Goal: Task Accomplishment & Management: Manage account settings

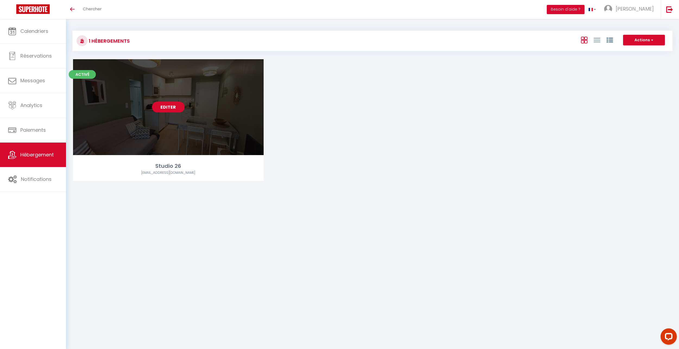
click at [170, 106] on link "Editer" at bounding box center [168, 107] width 33 height 11
select select "3"
select select "2"
select select "1"
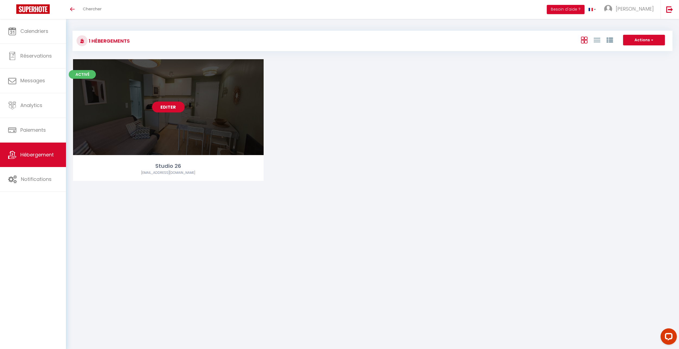
select select
select select "28"
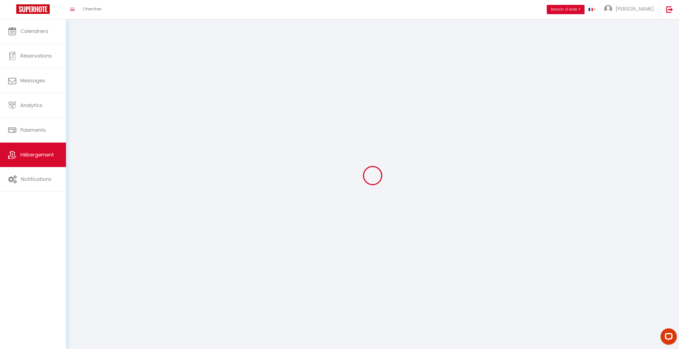
select select
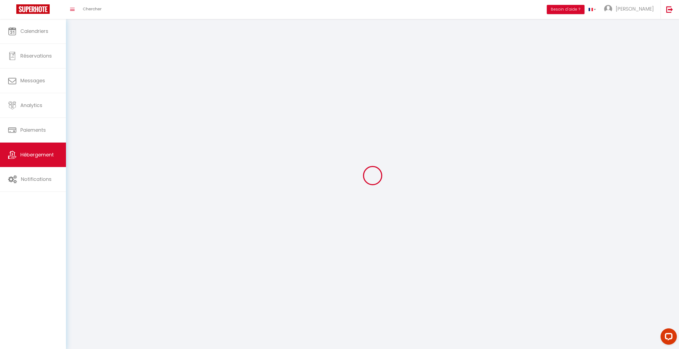
select select
checkbox input "false"
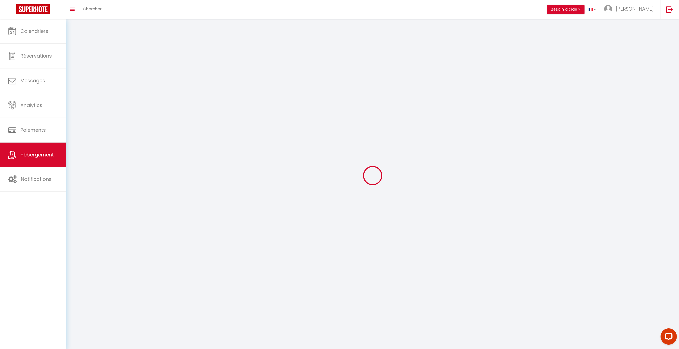
select select
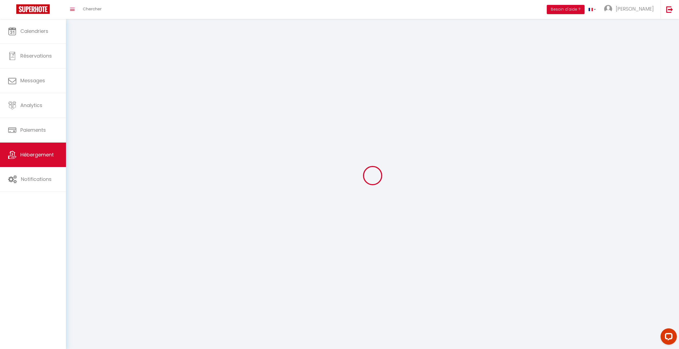
select select
checkbox input "false"
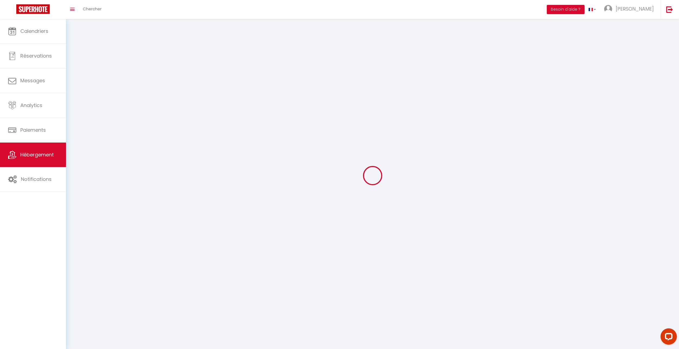
checkbox input "false"
select select
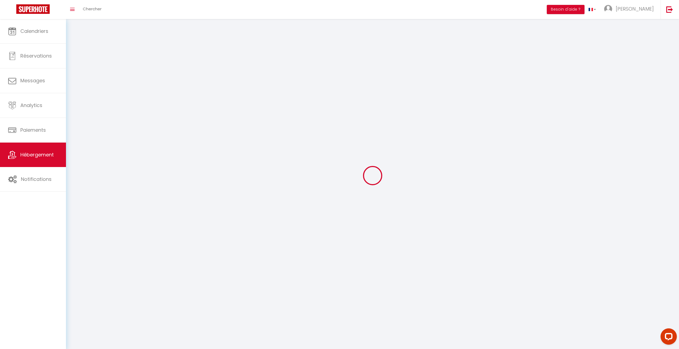
select select
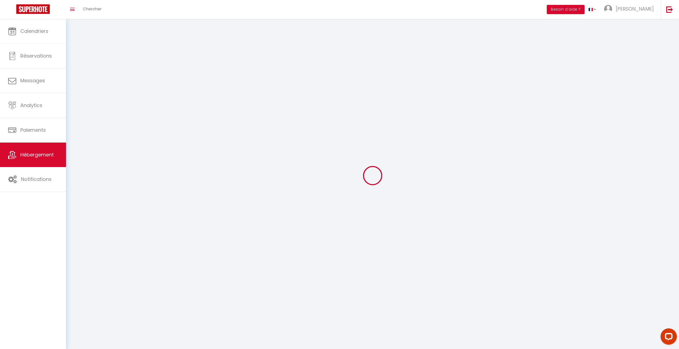
checkbox input "false"
select select
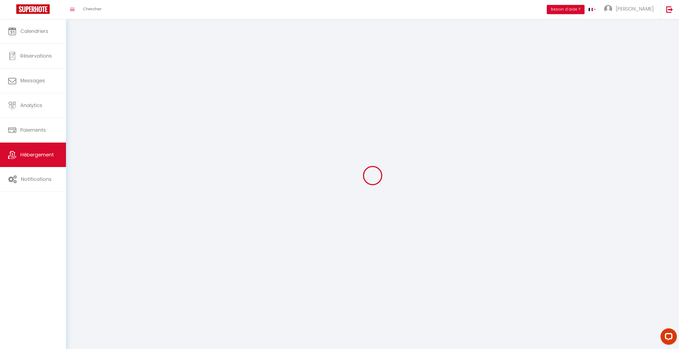
select select
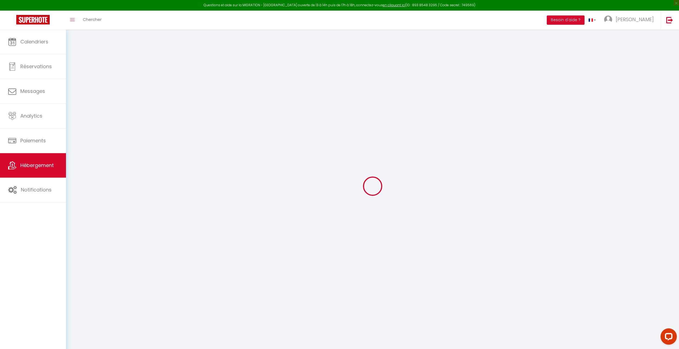
select select
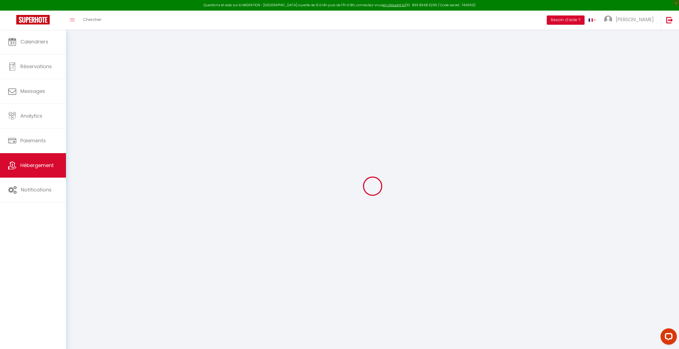
select select
checkbox input "false"
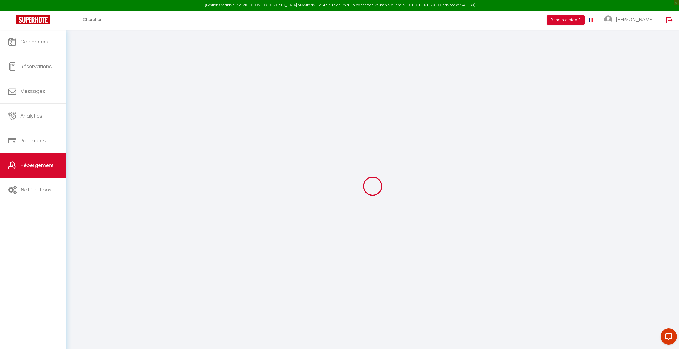
select select
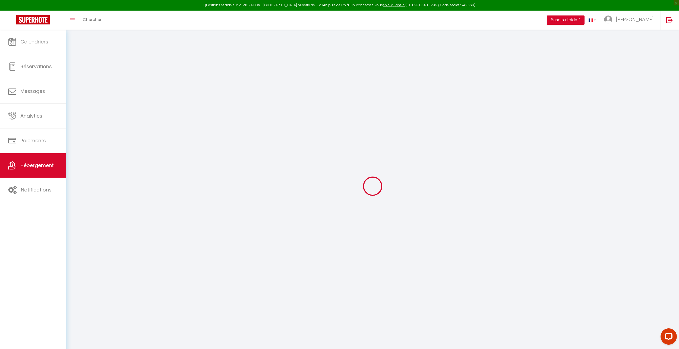
select select
checkbox input "false"
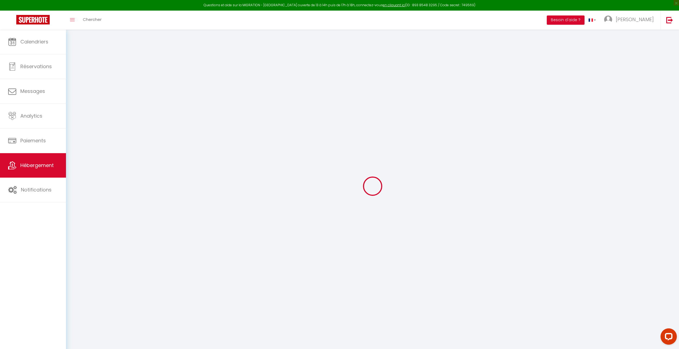
checkbox input "false"
select select
type input "Studio 26"
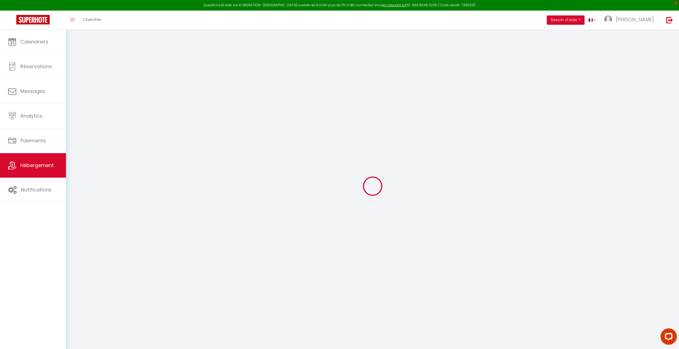
type input "[PERSON_NAME]"
type input "Lasnier"
type input "10 Chemin Du Préconil"
type input "83120"
type input "Sainte-Maxime"
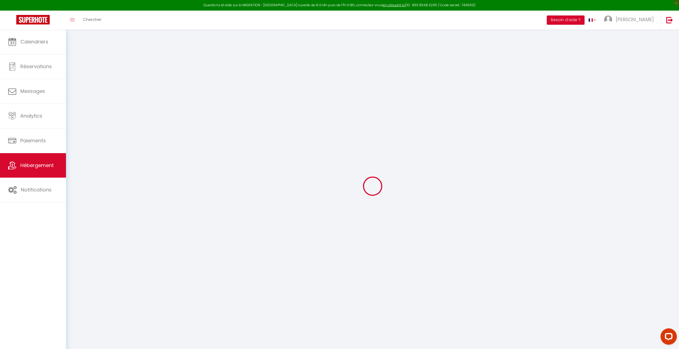
type input "116"
type input "25"
type input "6.50"
select select
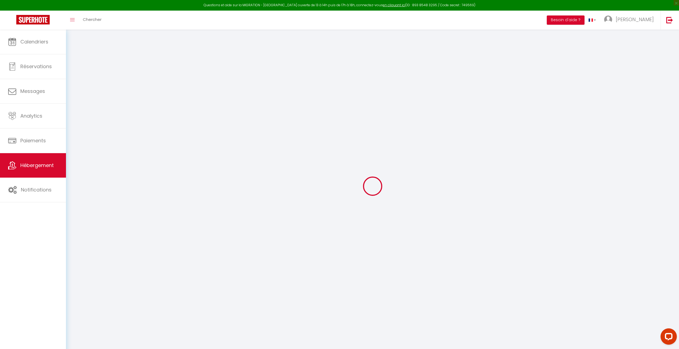
select select
type input "26 av [PERSON_NAME]"
type input "83120"
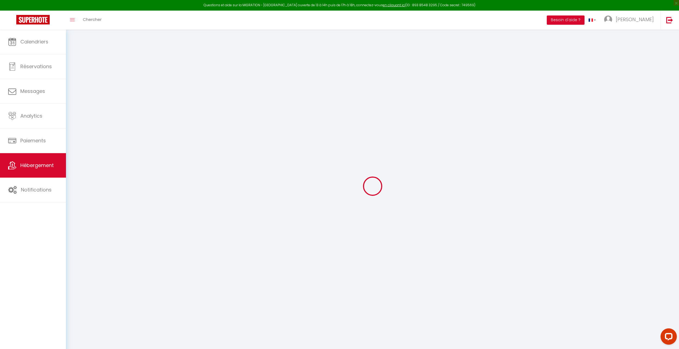
type input "Sainte-Maxime"
type input "[EMAIL_ADDRESS][DOMAIN_NAME]"
select select "15590"
checkbox input "true"
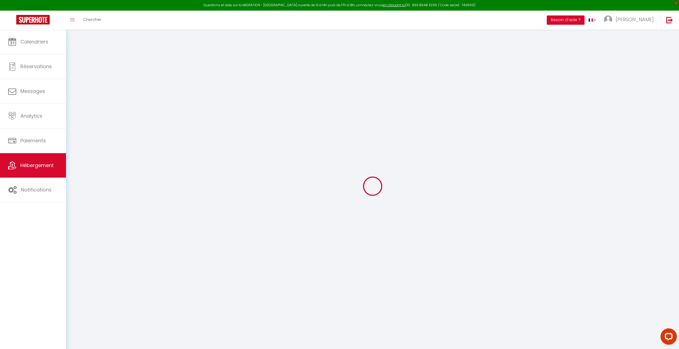
checkbox input "true"
type input "0"
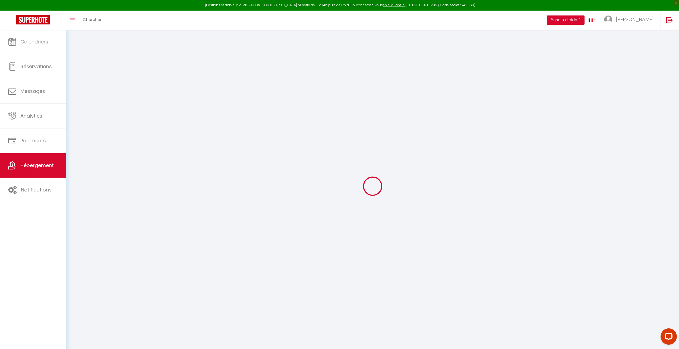
type input "0"
checkbox input "true"
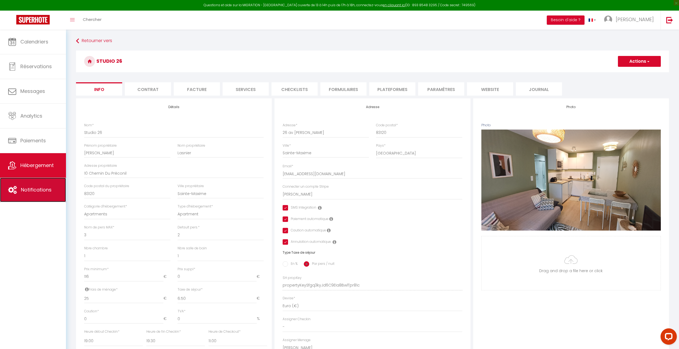
click at [34, 187] on span "Notifications" at bounding box center [36, 189] width 31 height 7
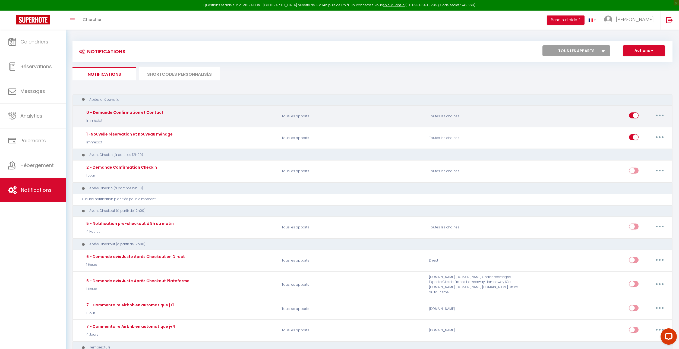
click at [148, 115] on div "0 - Demande Confirmation et Contact Immédiat" at bounding box center [124, 116] width 78 height 14
click at [140, 111] on div "0 - Demande Confirmation et Contact" at bounding box center [124, 112] width 78 height 6
click at [636, 118] on input "checkbox" at bounding box center [634, 116] width 10 height 8
checkbox input "false"
click at [663, 114] on button "button" at bounding box center [659, 115] width 15 height 9
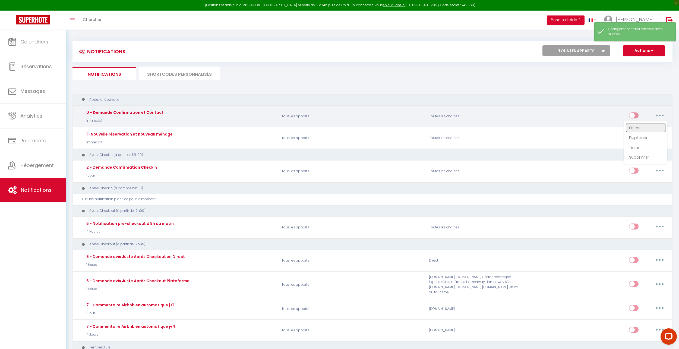
click at [641, 130] on link "Editer" at bounding box center [646, 127] width 40 height 9
type input "0 - Demande Confirmation et Contact"
select select "Immédiat"
select select "if_booking_is_paid"
checkbox input "true"
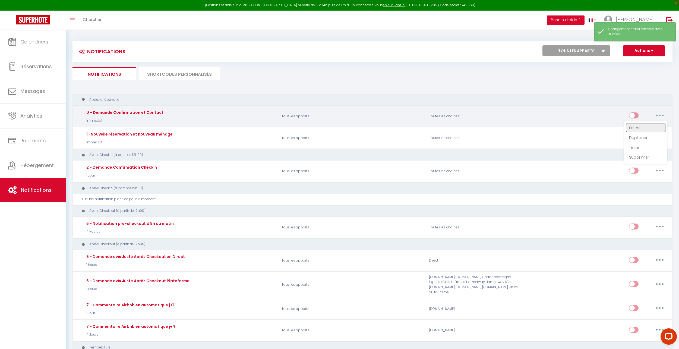
checkbox input "false"
checkbox input "true"
radio input "true"
type input "Merci de confirmer votre réservation - [BOOKING:ID] - [GUEST:FIRST_NAME] [GUEST…"
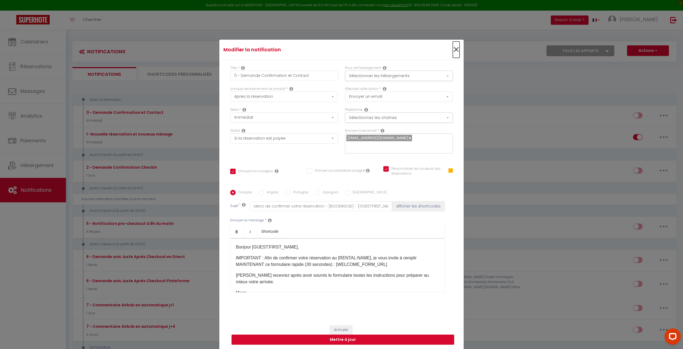
click at [456, 53] on span "×" at bounding box center [456, 50] width 7 height 16
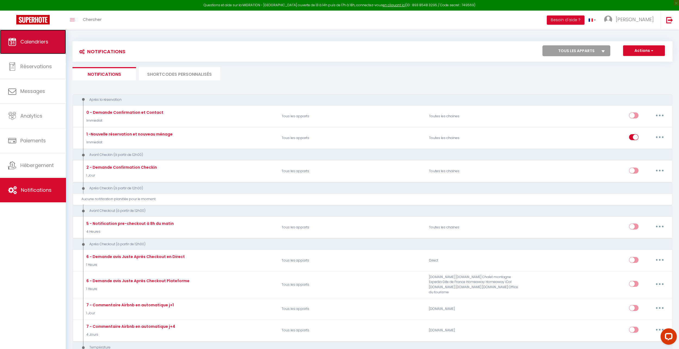
click at [32, 50] on link "Calendriers" at bounding box center [33, 42] width 66 height 24
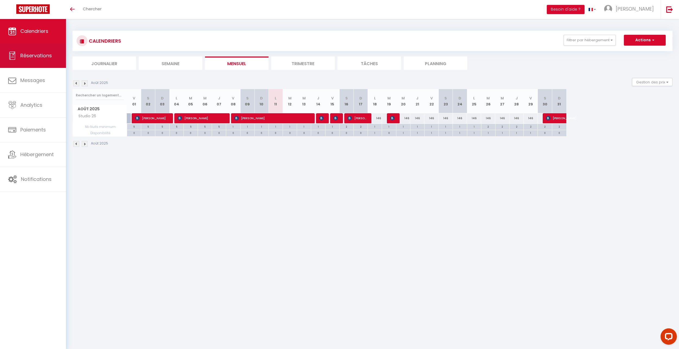
click at [46, 54] on span "Réservations" at bounding box center [36, 55] width 32 height 7
select select "not_cancelled"
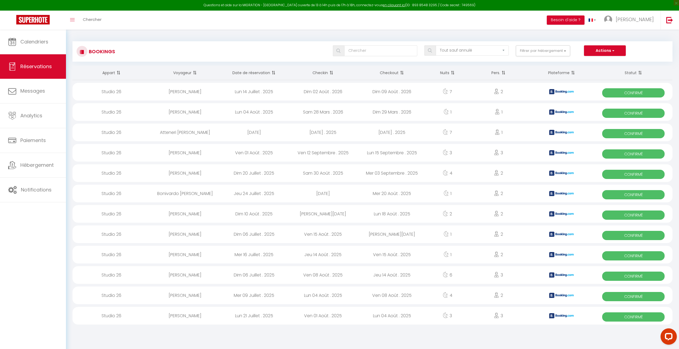
scroll to position [30, 0]
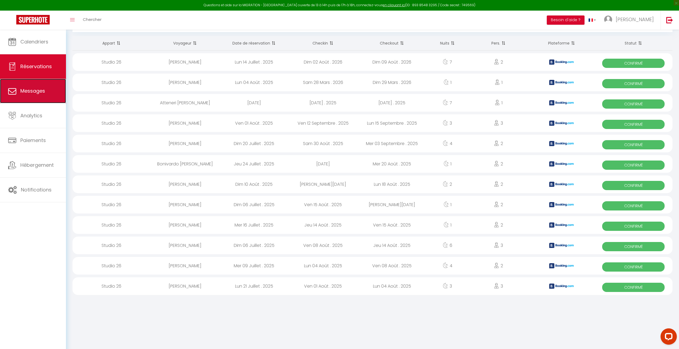
click at [24, 94] on span "Messages" at bounding box center [32, 90] width 25 height 7
select select "message"
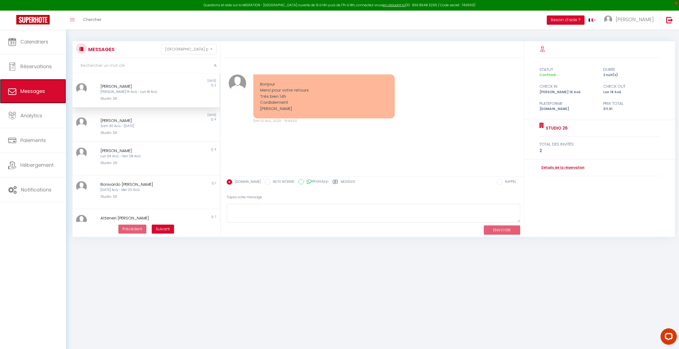
click at [44, 85] on link "Messages" at bounding box center [33, 91] width 66 height 24
click at [33, 68] on span "Réservations" at bounding box center [36, 66] width 32 height 7
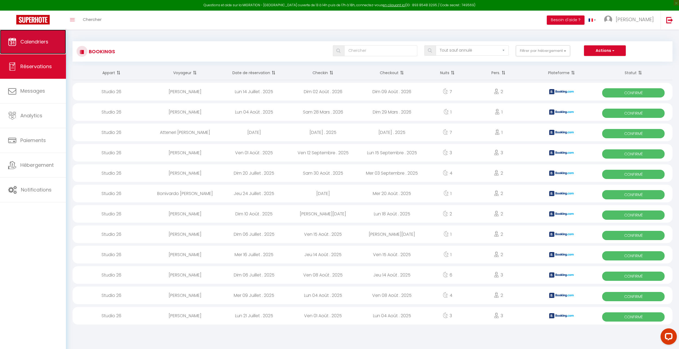
click at [38, 40] on span "Calendriers" at bounding box center [34, 41] width 28 height 7
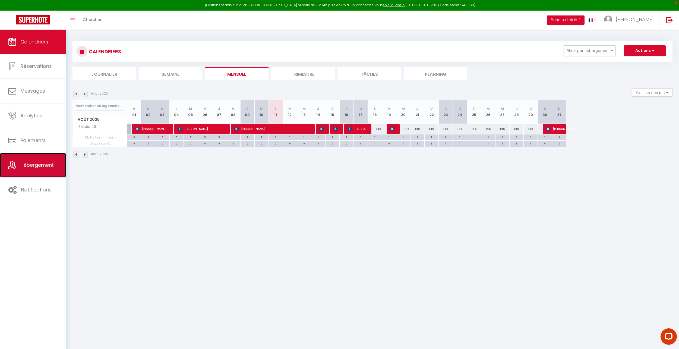
click at [49, 165] on span "Hébergement" at bounding box center [36, 165] width 33 height 7
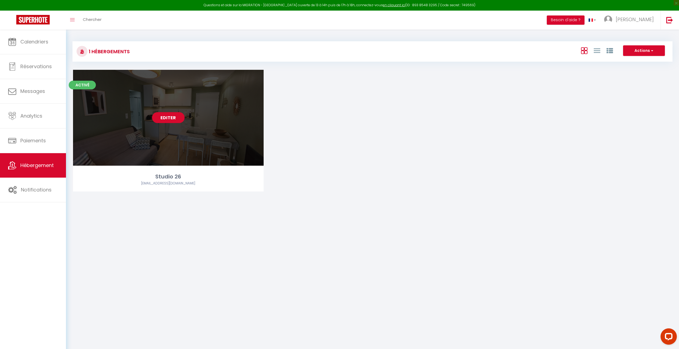
click at [170, 118] on link "Editer" at bounding box center [168, 117] width 33 height 11
select select "3"
select select "2"
select select "1"
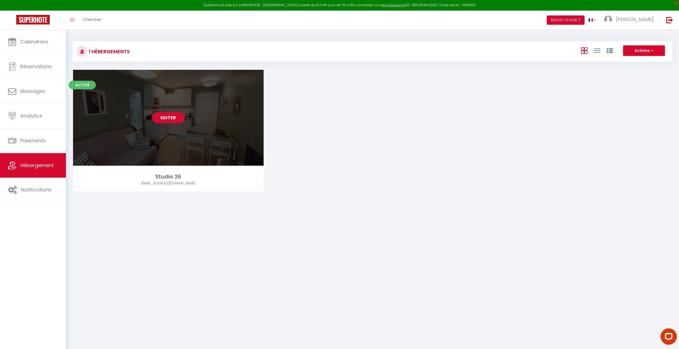
select select
select select "28"
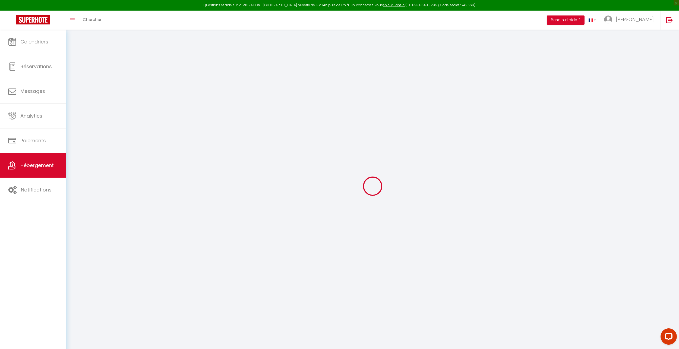
select select
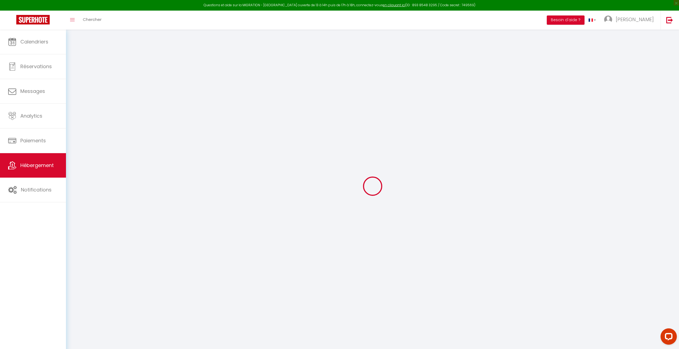
select select
checkbox input "false"
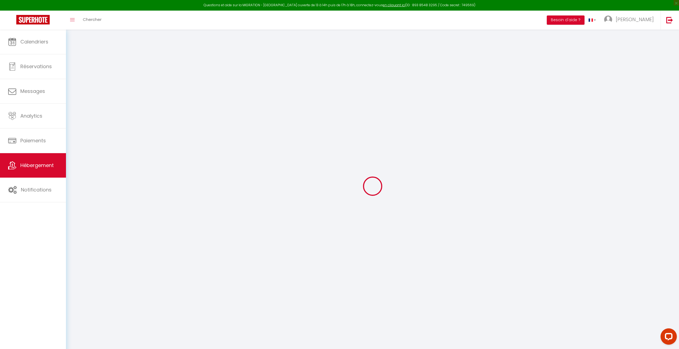
select select
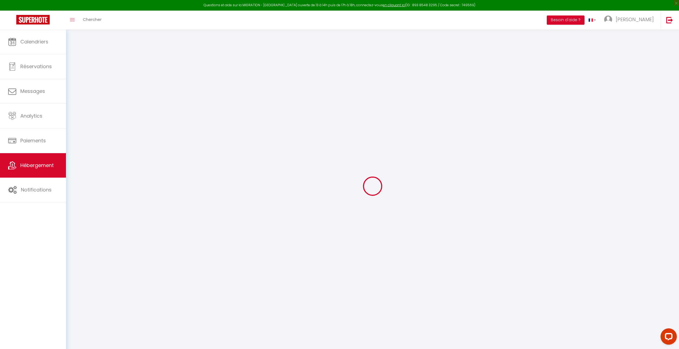
select select
checkbox input "false"
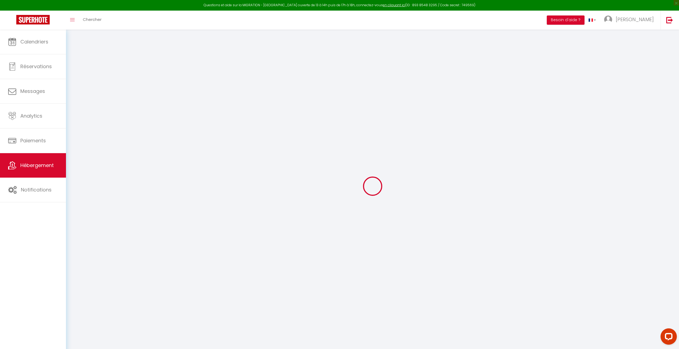
checkbox input "false"
select select
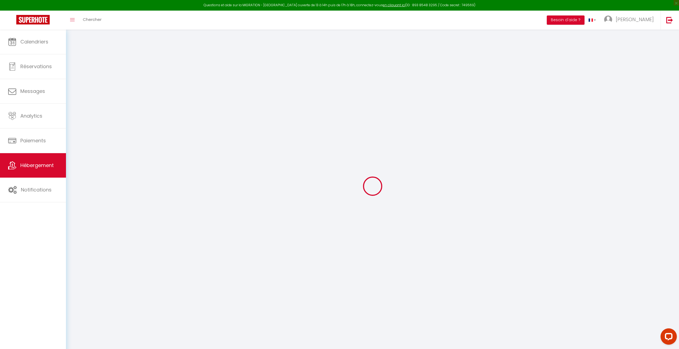
select select
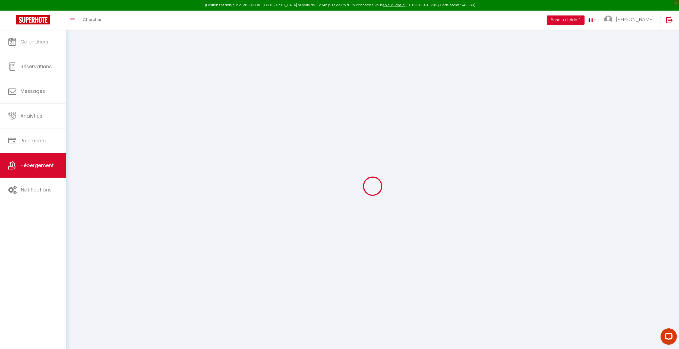
checkbox input "false"
select select
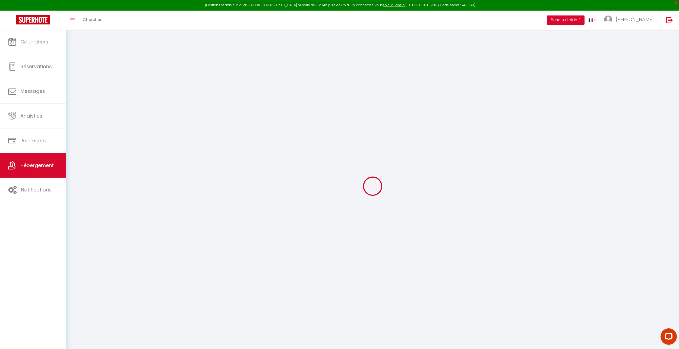
select select
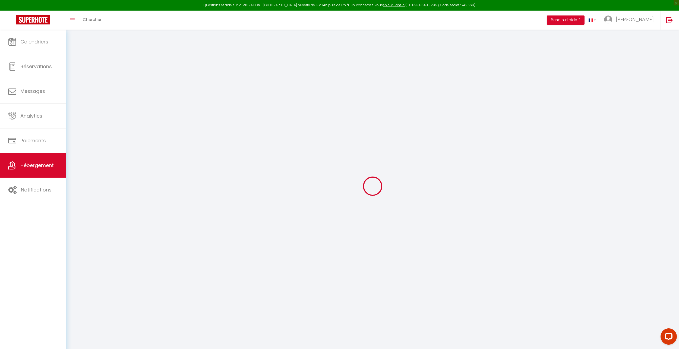
select select
checkbox input "false"
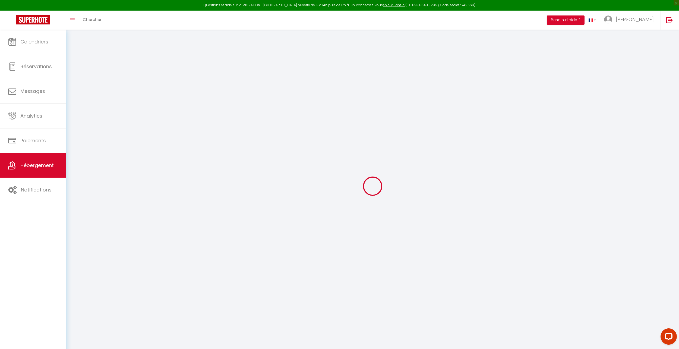
checkbox input "false"
select select
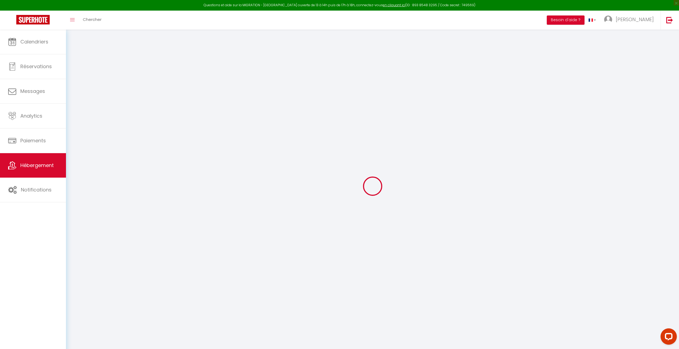
select select
checkbox input "false"
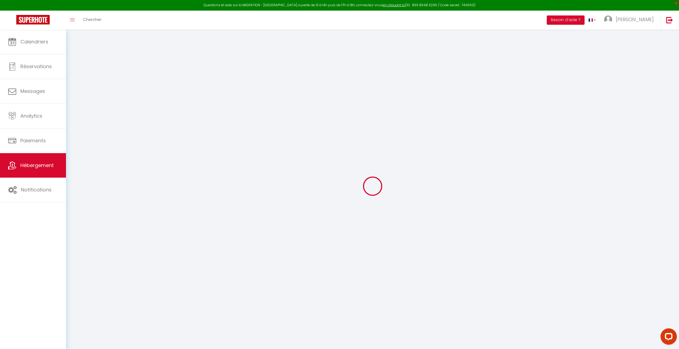
checkbox input "false"
select select
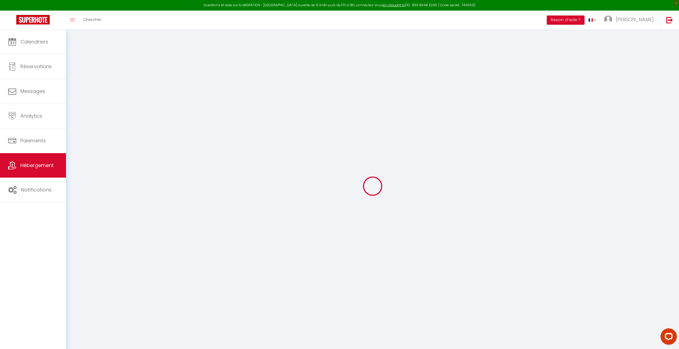
type input "Studio 26"
type input "[PERSON_NAME]"
type input "Lasnier"
type input "10 Chemin Du Préconil"
type input "83120"
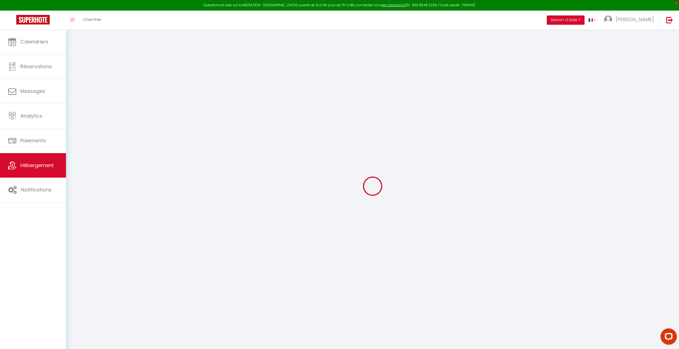
type input "Sainte-Maxime"
type input "116"
type input "25"
type input "6.50"
select select
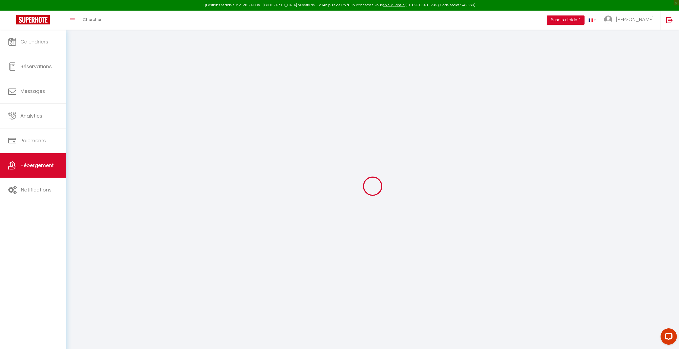
select select
type input "26 av [PERSON_NAME]"
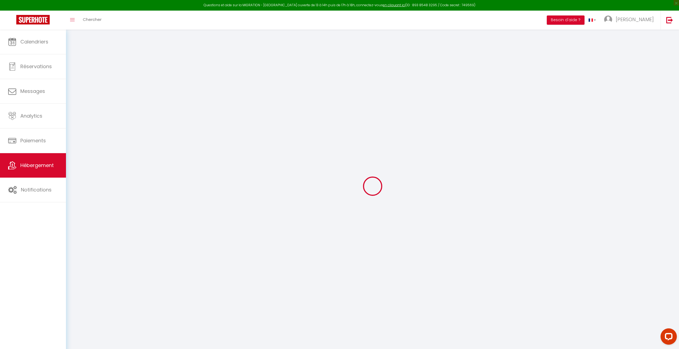
type input "83120"
type input "Sainte-Maxime"
type input "[EMAIL_ADDRESS][DOMAIN_NAME]"
select select "15590"
checkbox input "true"
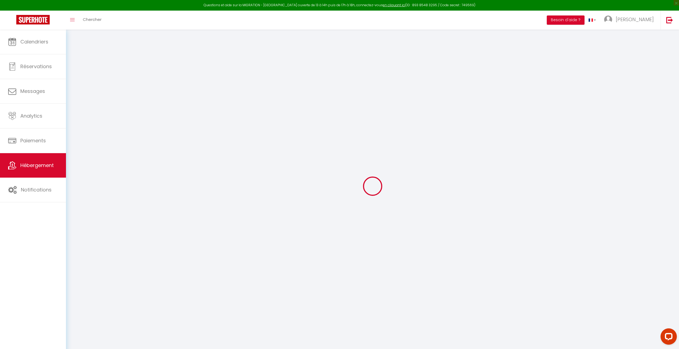
checkbox input "true"
type input "0"
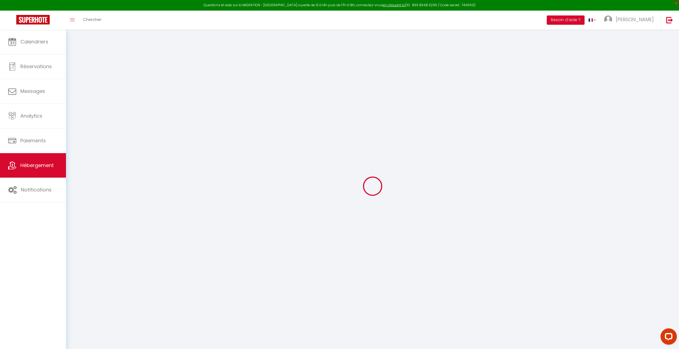
type input "0"
select select
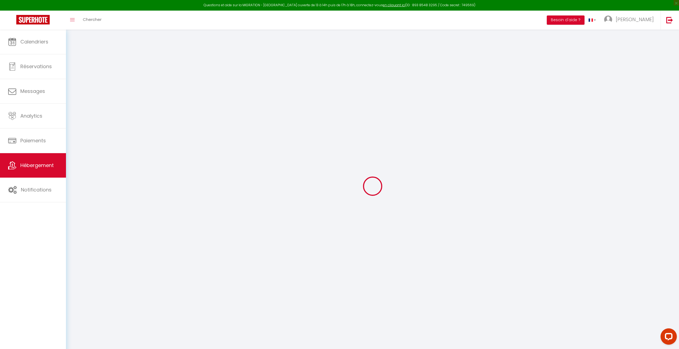
select select
checkbox input "true"
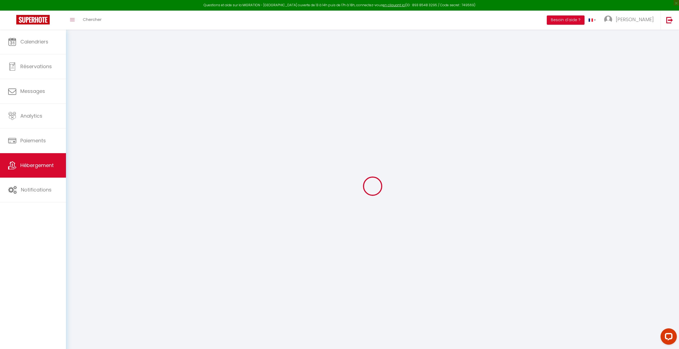
checkbox input "true"
select select "51108"
select select
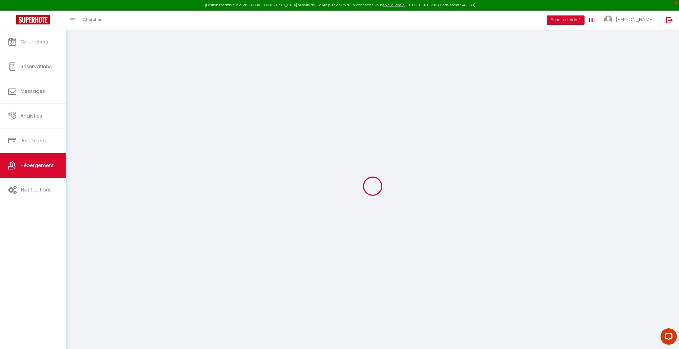
select select
checkbox input "true"
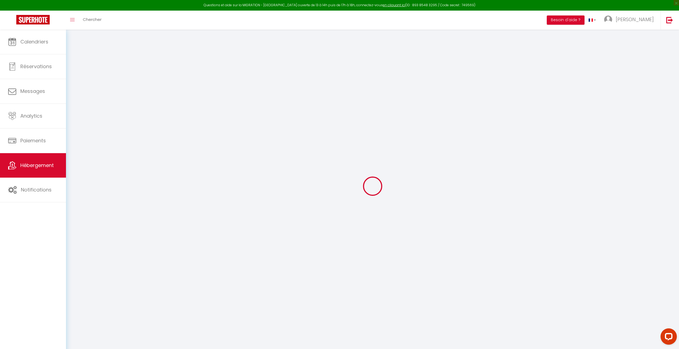
checkbox input "true"
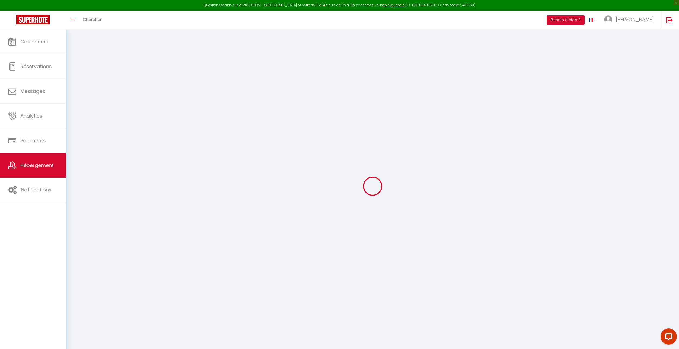
checkbox input "true"
select select "19:00"
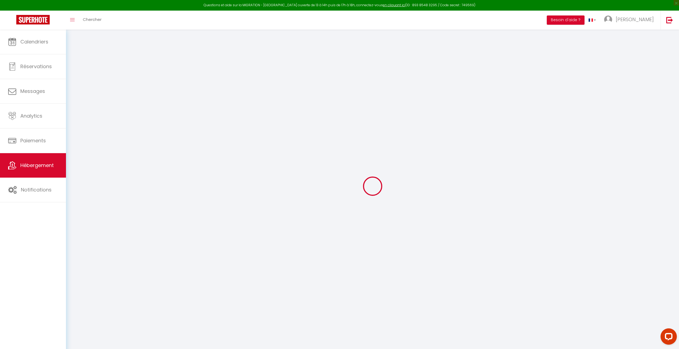
select select "19:30"
select select "11:00"
select select "30"
select select "15"
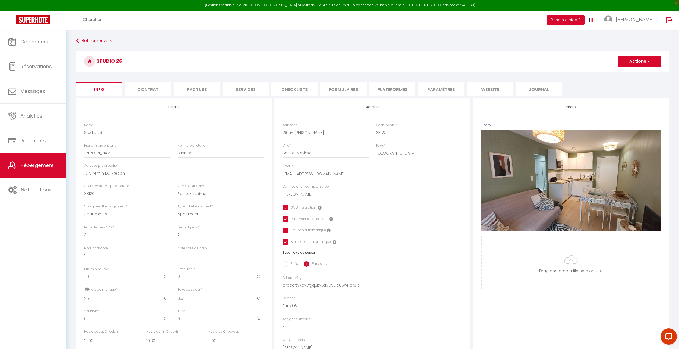
click at [108, 63] on h3 "Studio 26" at bounding box center [372, 62] width 593 height 22
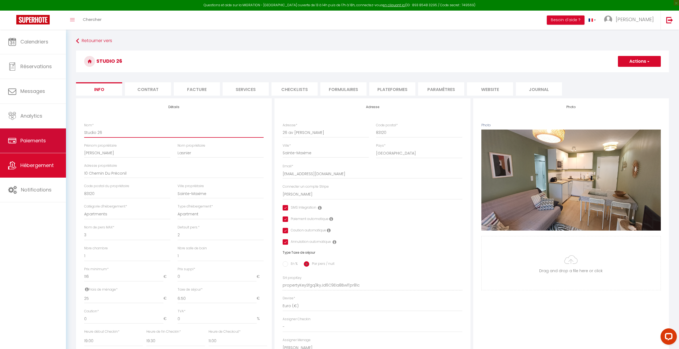
drag, startPoint x: 108, startPoint y: 136, endPoint x: 40, endPoint y: 134, distance: 67.4
click at [41, 134] on div "Questions et aide sur la MIGRATION - [GEOGRAPHIC_DATA] ouverte de 13 à 14h puis…" at bounding box center [339, 254] width 679 height 449
paste input "[GEOGRAPHIC_DATA] à 3 mn à pied de la plage"
type input "[GEOGRAPHIC_DATA] à 3 mn à pied de la plage"
checkbox input "true"
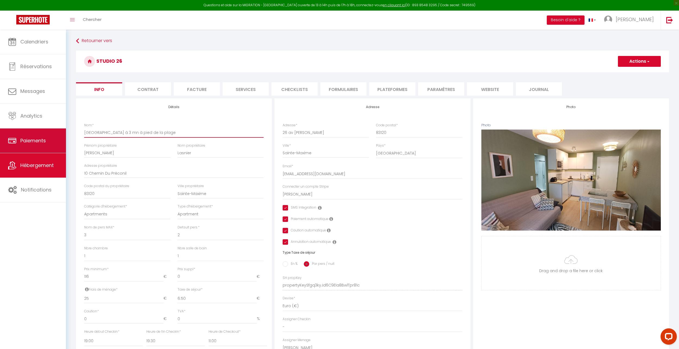
checkbox input "true"
type input "[GEOGRAPHIC_DATA] à 3 mn à pied de la plage"
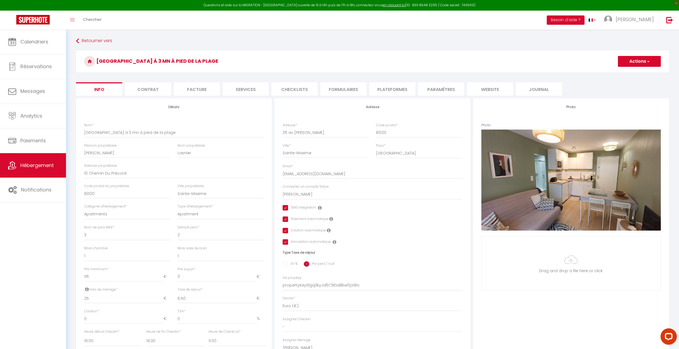
click at [642, 60] on button "Actions" at bounding box center [639, 61] width 43 height 11
click at [626, 73] on input "Enregistrer" at bounding box center [618, 73] width 20 height 5
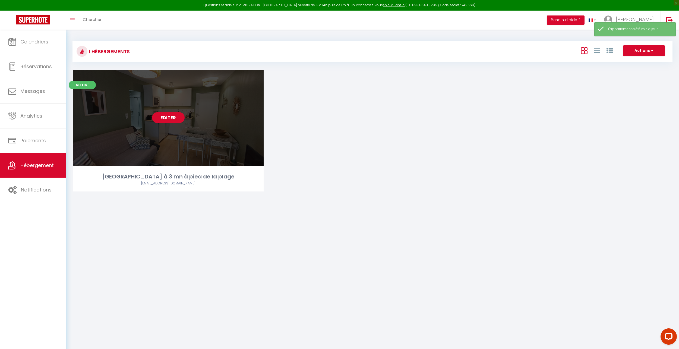
click at [159, 120] on link "Editer" at bounding box center [168, 117] width 33 height 11
click at [159, 117] on link "Editer" at bounding box center [168, 117] width 33 height 11
select select "3"
select select "2"
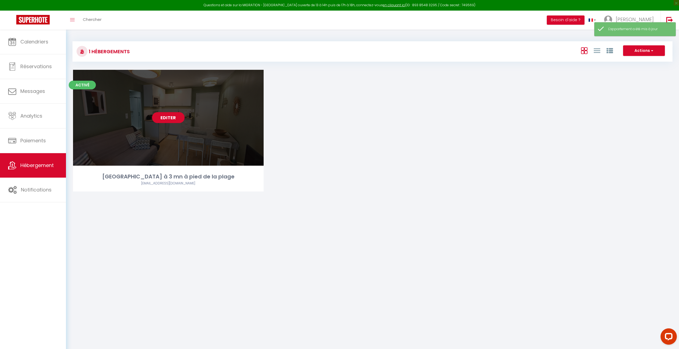
select select "1"
select select
select select "28"
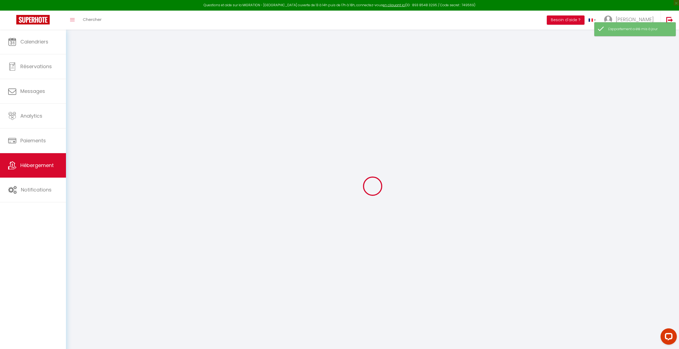
select select
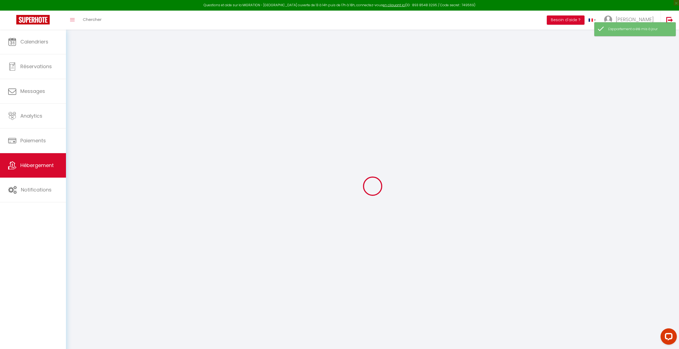
select select
checkbox input "false"
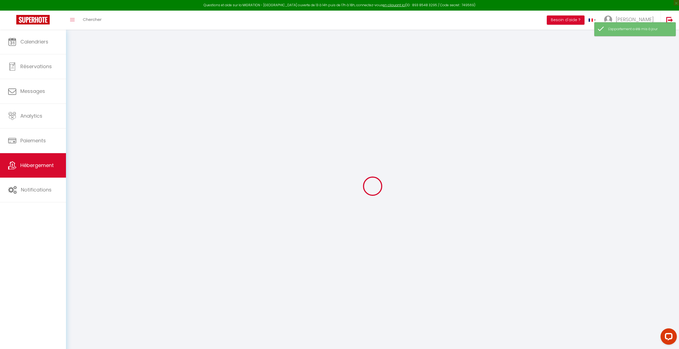
select select
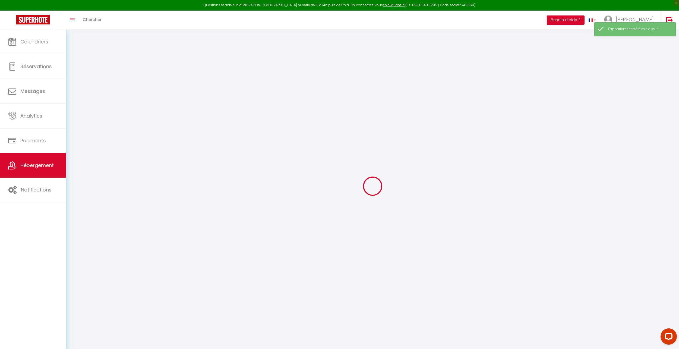
select select
checkbox input "false"
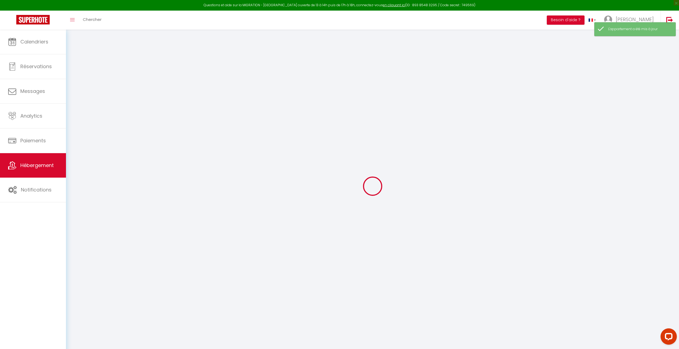
checkbox input "false"
select select
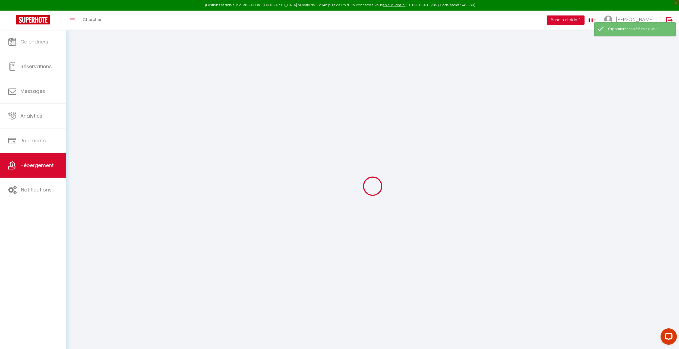
select select
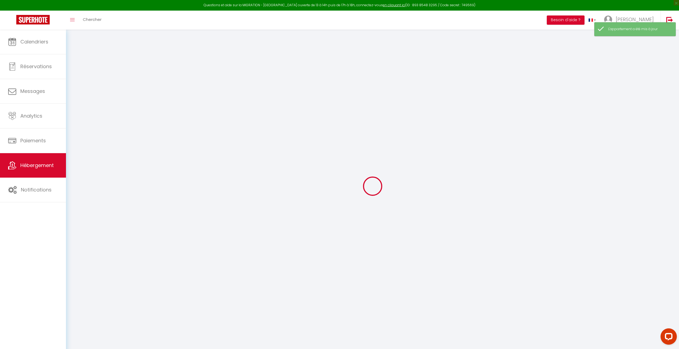
checkbox input "false"
select select
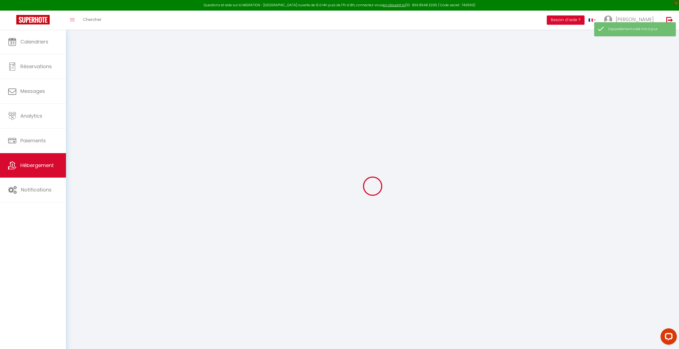
select select
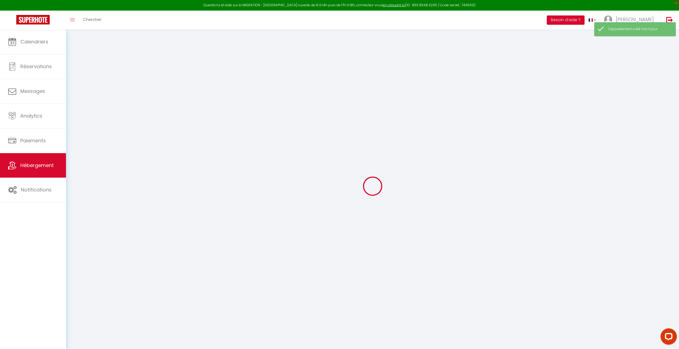
select select
checkbox input "false"
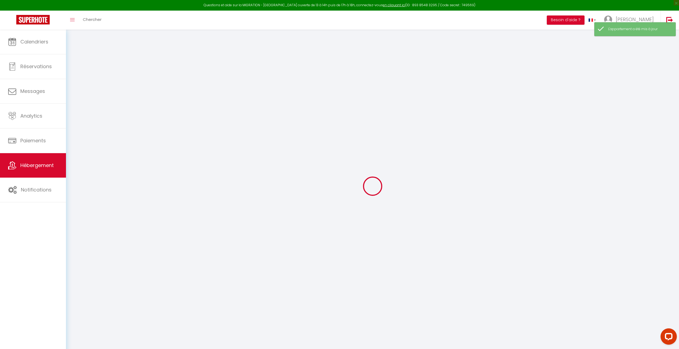
checkbox input "false"
select select
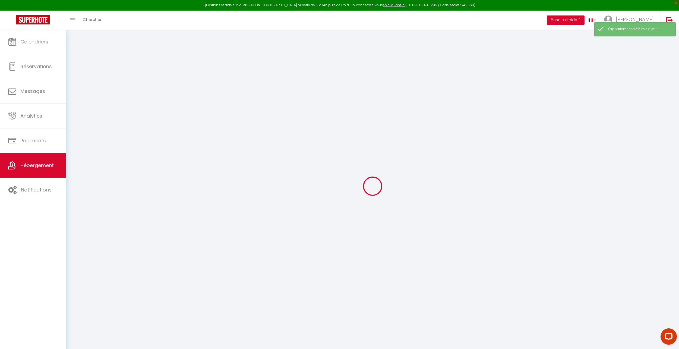
select select
checkbox input "false"
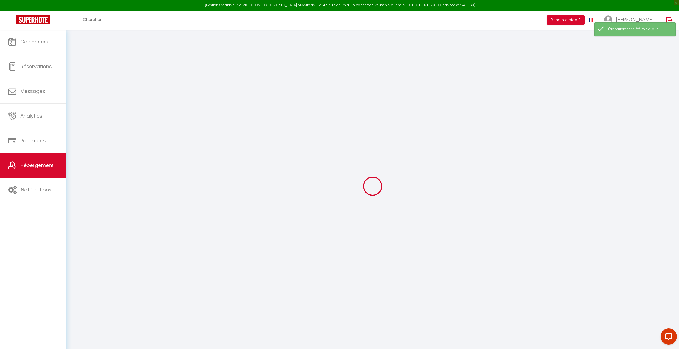
checkbox input "false"
select select
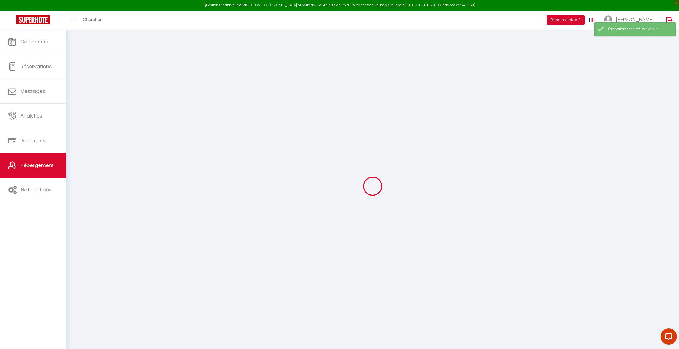
type input "[GEOGRAPHIC_DATA] à 3 mn à pied de la plage"
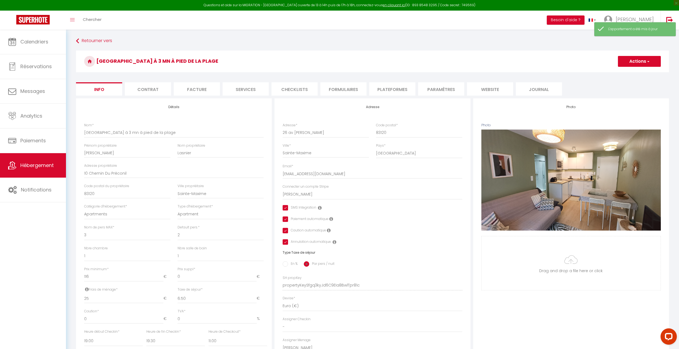
scroll to position [81, 0]
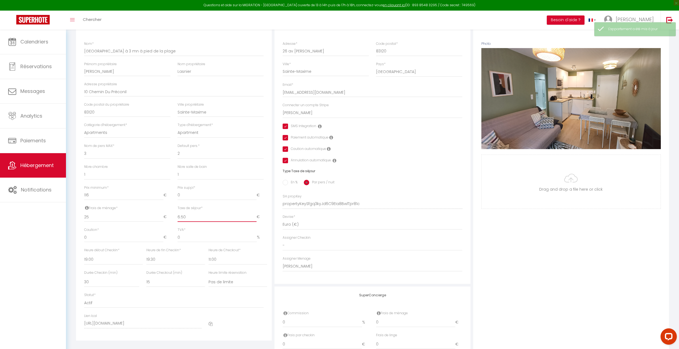
drag, startPoint x: 197, startPoint y: 221, endPoint x: 159, endPoint y: 220, distance: 37.5
click at [159, 220] on div "Frais de ménage * 25 € Taxe de séjour * 6.50 € Taxe en % * 0 Montant max taxe s…" at bounding box center [174, 217] width 187 height 22
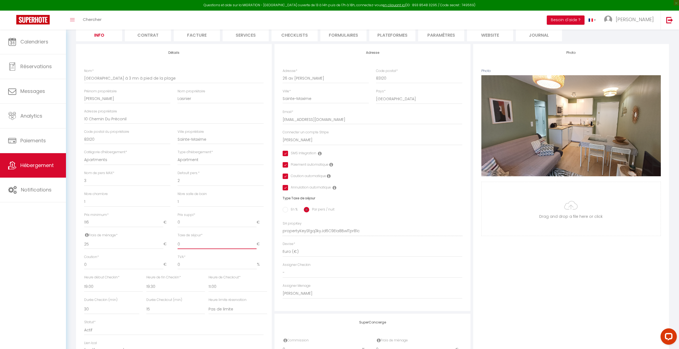
scroll to position [0, 0]
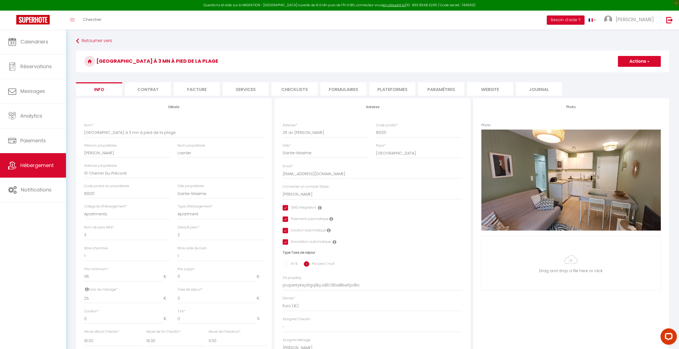
click at [634, 56] on button "Actions" at bounding box center [639, 61] width 43 height 11
click at [627, 71] on input "Enregistrer" at bounding box center [618, 73] width 20 height 5
